Goal: Transaction & Acquisition: Purchase product/service

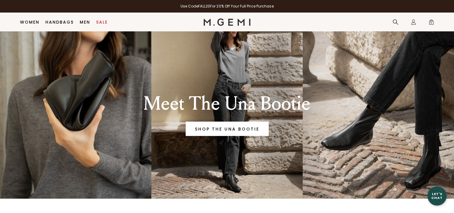
scroll to position [17, 0]
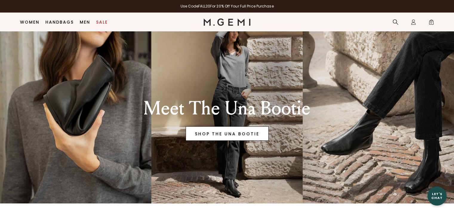
click at [246, 134] on link "SHOP THE UNA BOOTIE" at bounding box center [227, 133] width 83 height 14
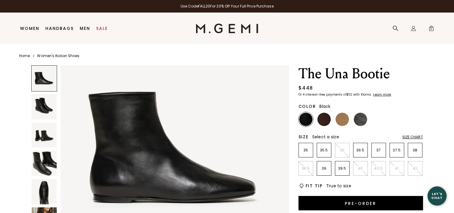
click at [39, 166] on img at bounding box center [44, 162] width 25 height 25
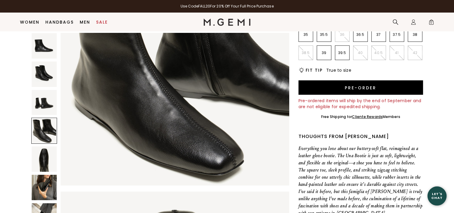
scroll to position [107, 0]
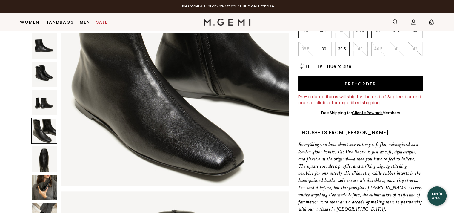
click at [42, 188] on img at bounding box center [44, 186] width 25 height 25
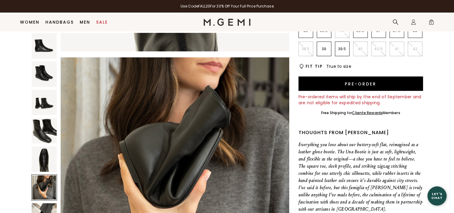
scroll to position [1148, 0]
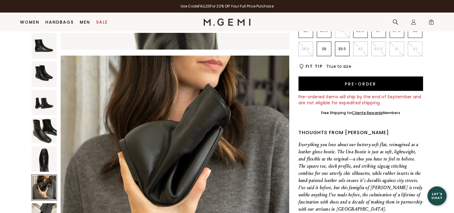
click at [42, 205] on img at bounding box center [44, 215] width 25 height 25
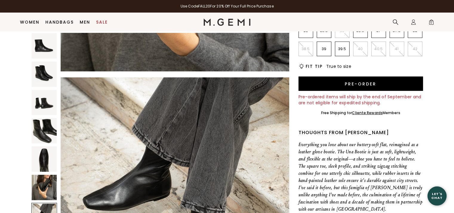
scroll to position [1378, 0]
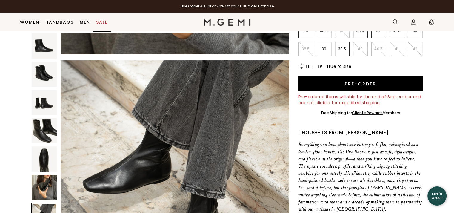
click at [99, 21] on link "Sale" at bounding box center [102, 22] width 12 height 5
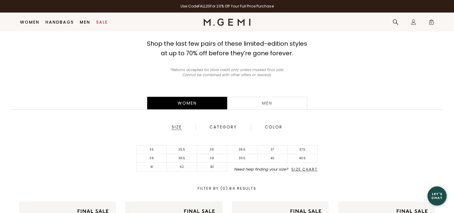
scroll to position [77, 0]
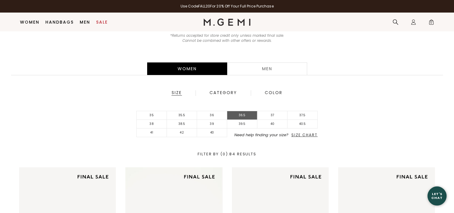
click at [237, 117] on li "36.5" at bounding box center [242, 115] width 30 height 9
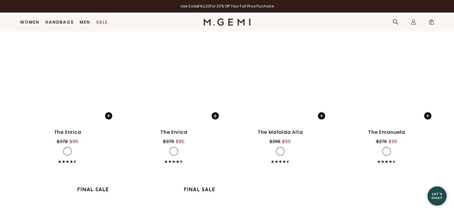
scroll to position [1568, 0]
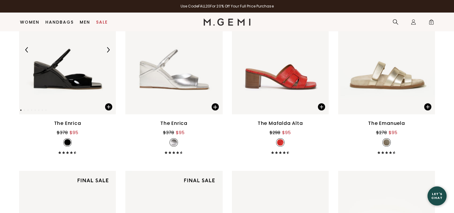
click at [67, 92] on img at bounding box center [67, 49] width 97 height 129
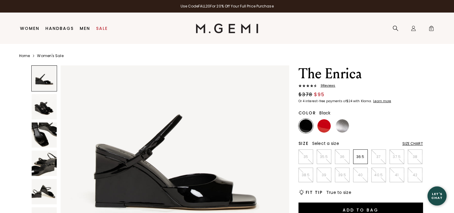
scroll to position [30, 0]
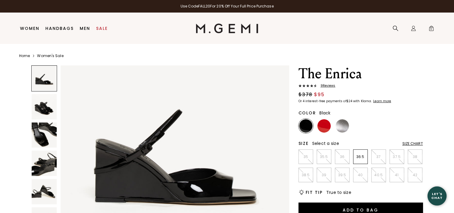
click at [51, 106] on img at bounding box center [44, 106] width 25 height 25
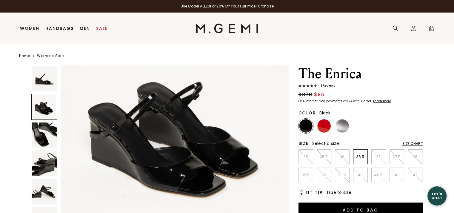
scroll to position [289, 0]
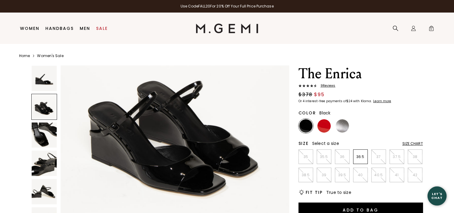
click at [45, 135] on img at bounding box center [44, 134] width 25 height 25
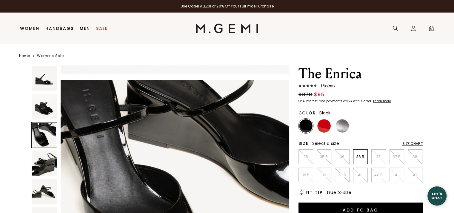
scroll to position [459, 0]
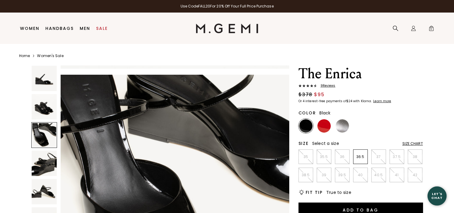
click at [45, 170] on img at bounding box center [44, 162] width 25 height 25
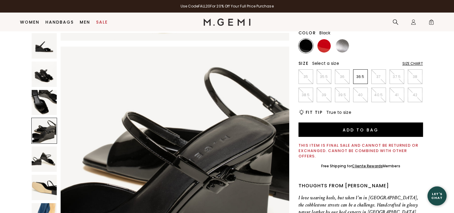
scroll to position [137, 0]
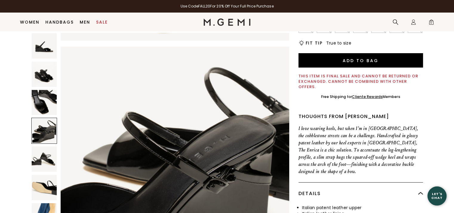
click at [45, 206] on img at bounding box center [44, 215] width 25 height 25
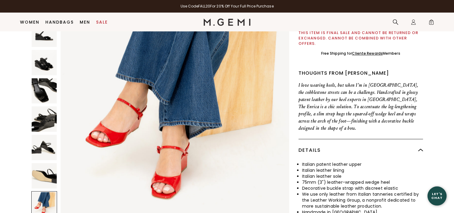
scroll to position [226, 0]
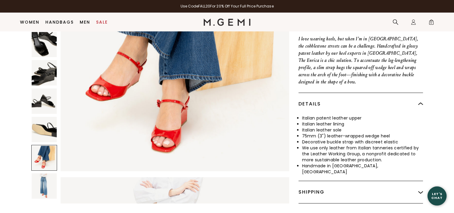
click at [44, 173] on img at bounding box center [44, 185] width 25 height 25
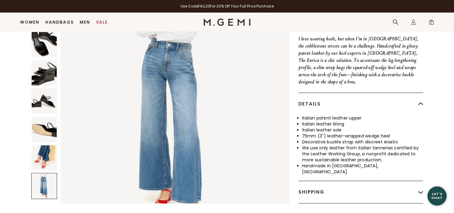
scroll to position [1608, 0]
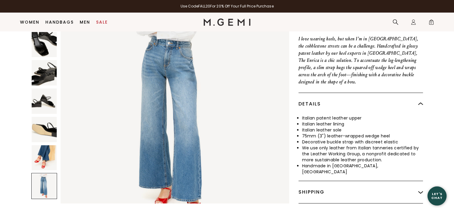
click at [45, 117] on img at bounding box center [44, 129] width 25 height 25
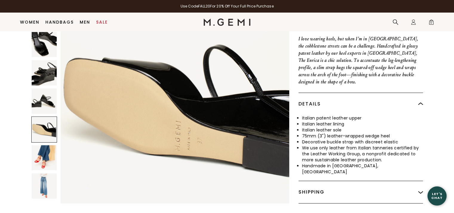
scroll to position [1148, 0]
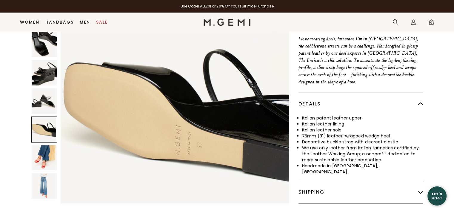
click at [49, 88] on img at bounding box center [44, 100] width 25 height 25
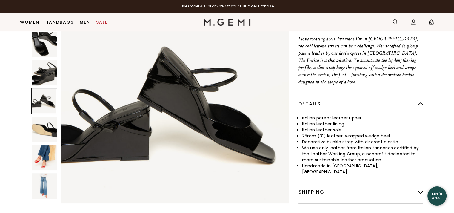
click at [43, 145] on img at bounding box center [44, 157] width 25 height 25
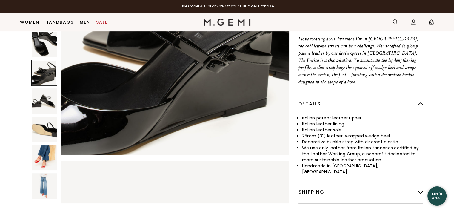
scroll to position [691, 0]
